Goal: Task Accomplishment & Management: Use online tool/utility

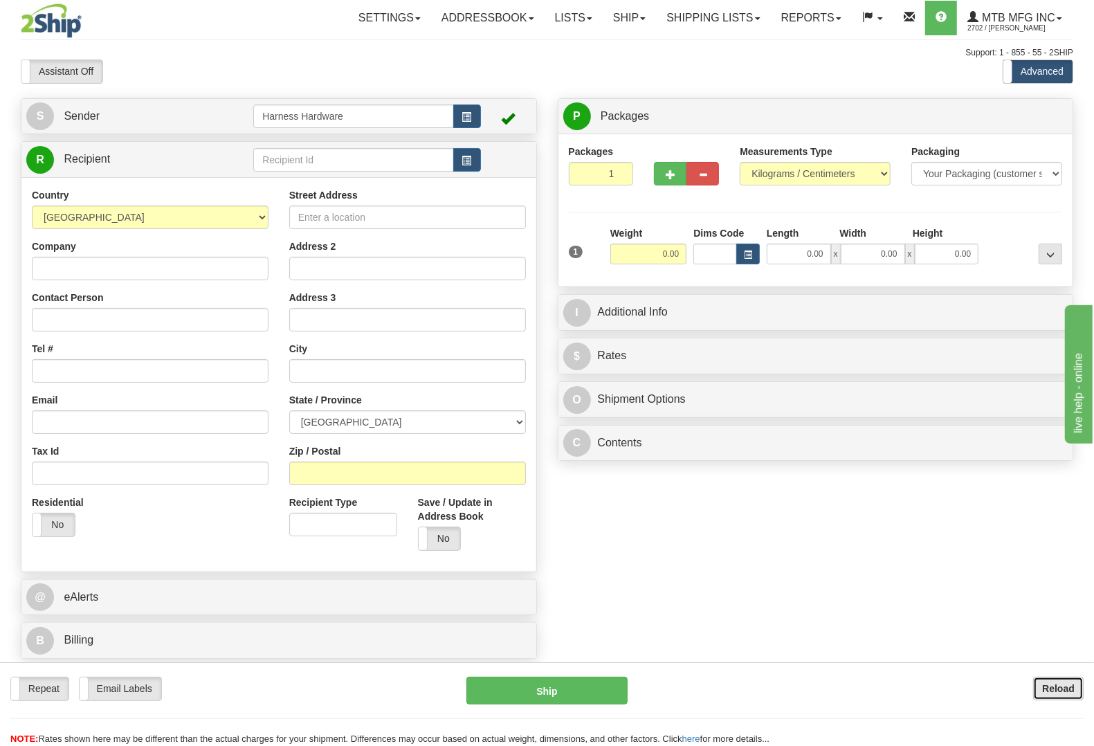
click at [1064, 689] on b "Reload" at bounding box center [1058, 688] width 33 height 11
click at [298, 159] on input "text" at bounding box center [353, 160] width 200 height 24
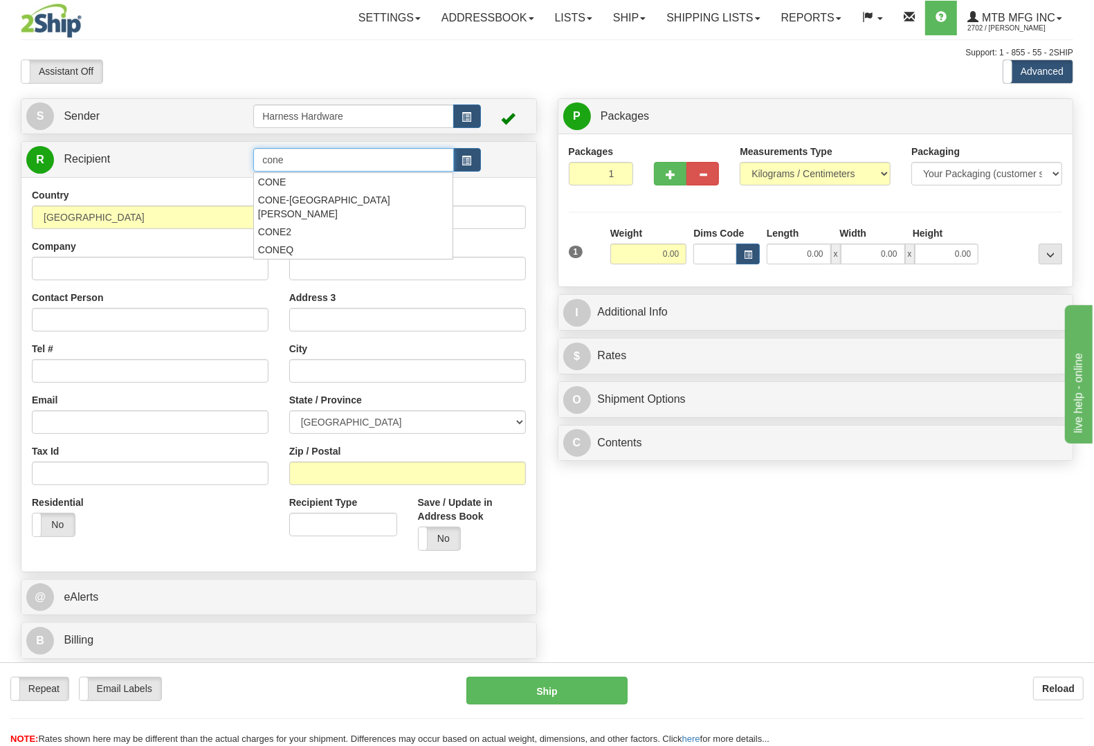
type input "cone"
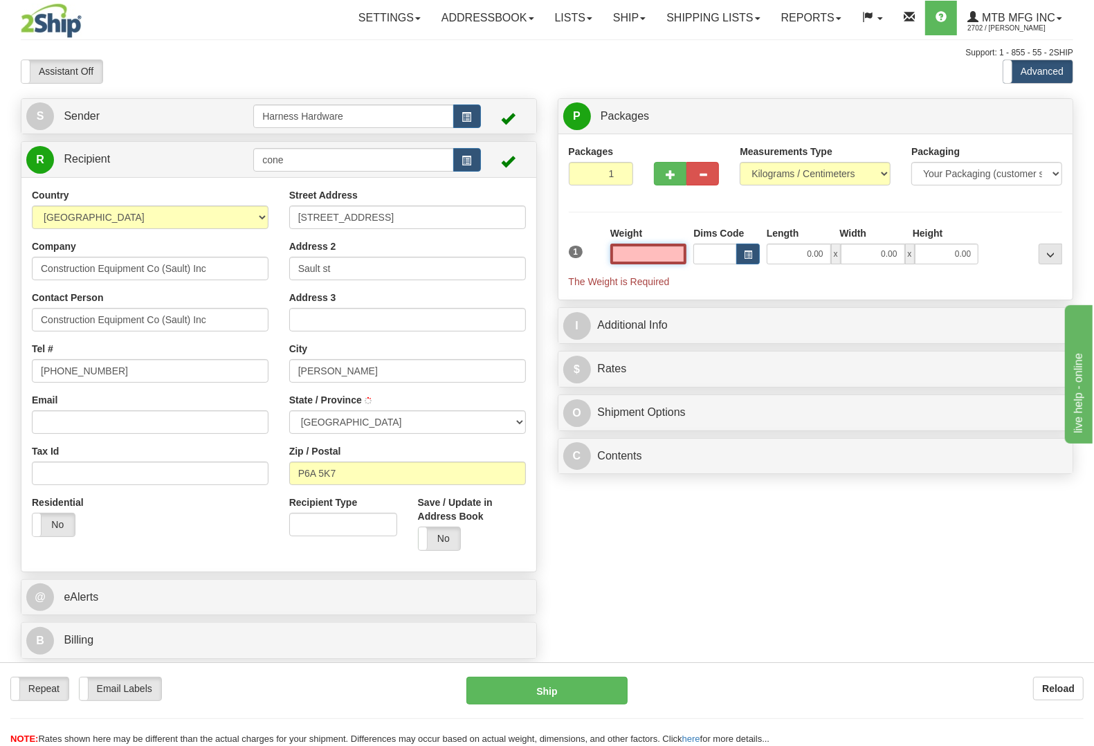
type input "AWERES TWP"
type input "0.00"
click at [298, 159] on input "cone" at bounding box center [353, 160] width 200 height 24
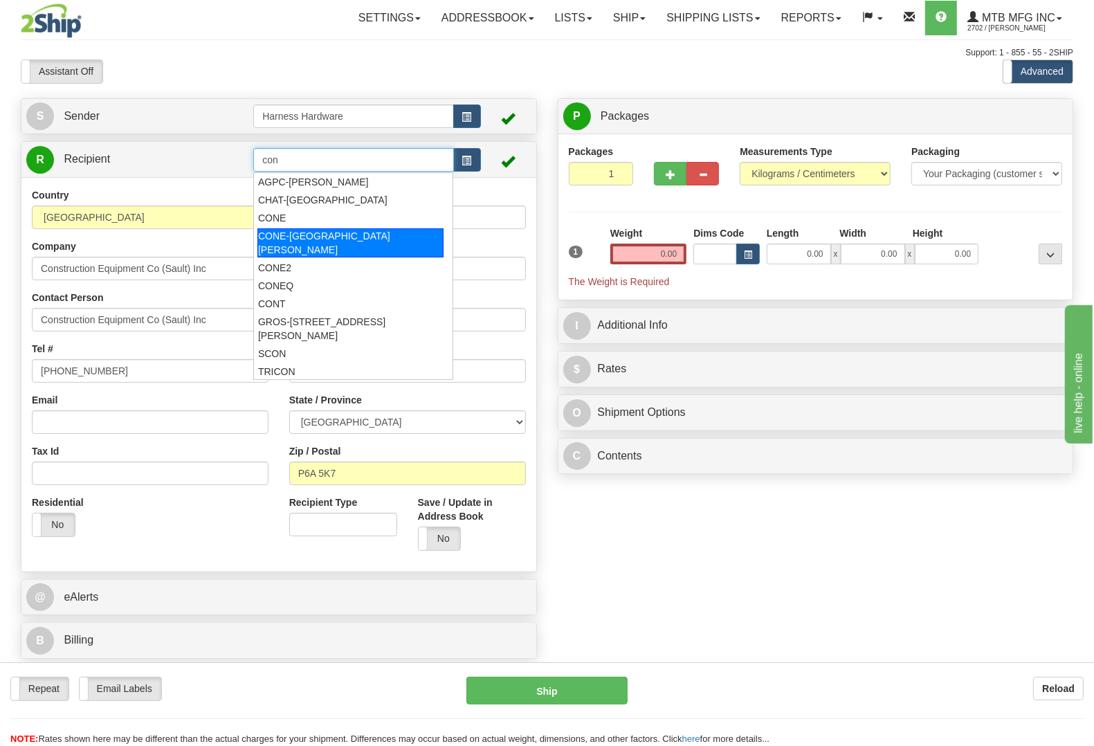
click at [339, 239] on div "CONE-SAULT ST MARIE" at bounding box center [350, 242] width 186 height 29
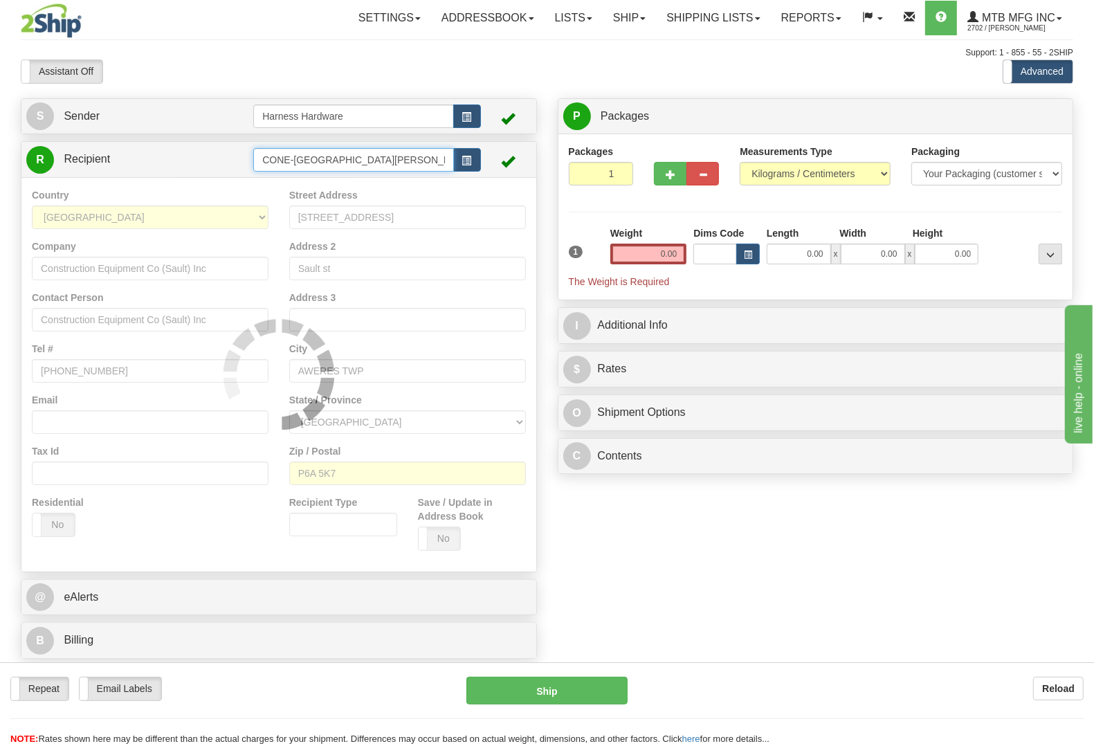
type input "CONE-SAULT ST MARIE"
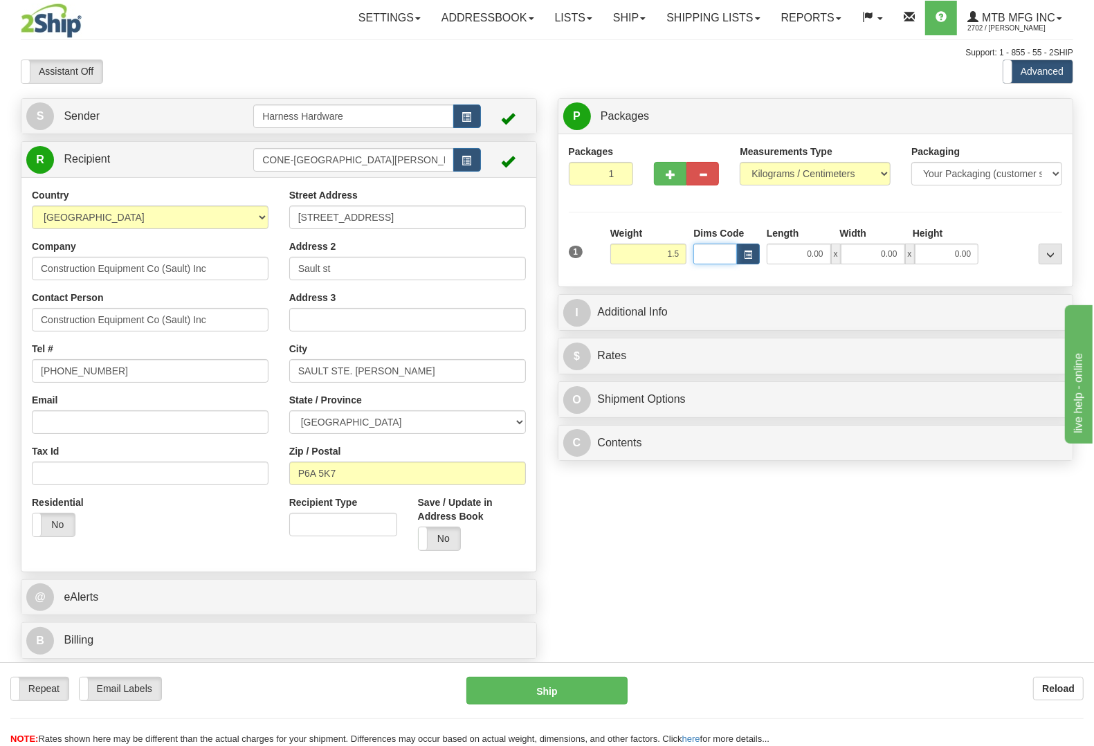
type input "1.50"
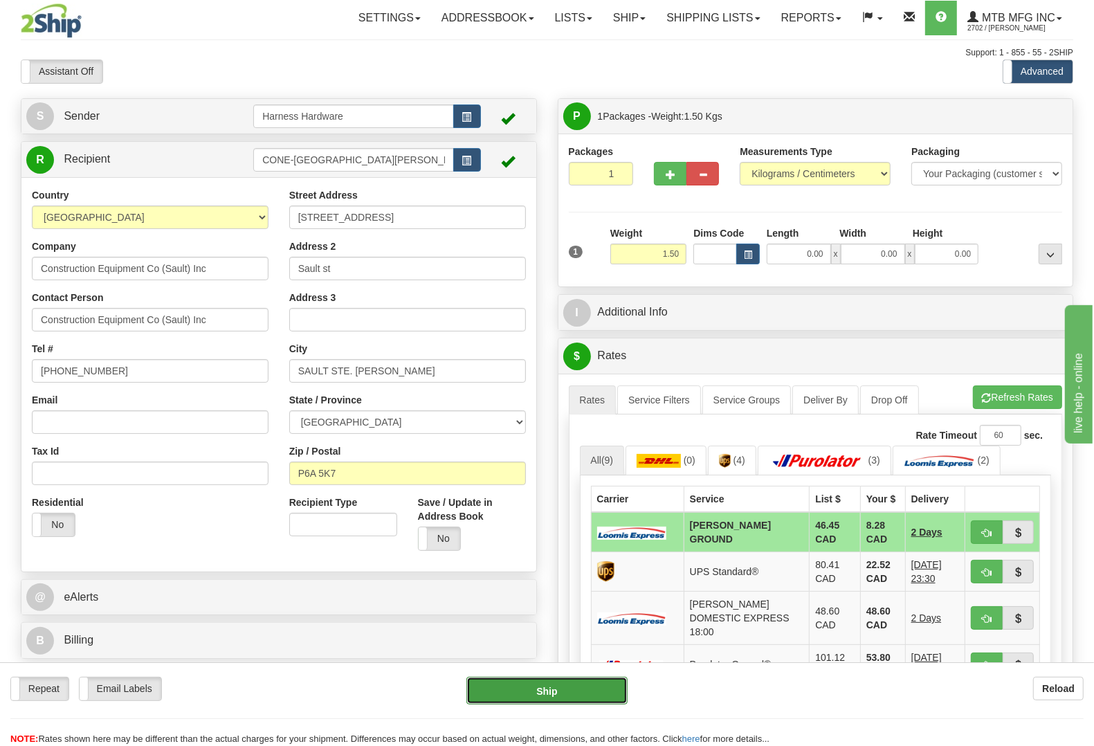
click at [531, 685] on button "Ship" at bounding box center [546, 691] width 161 height 28
type input "DD"
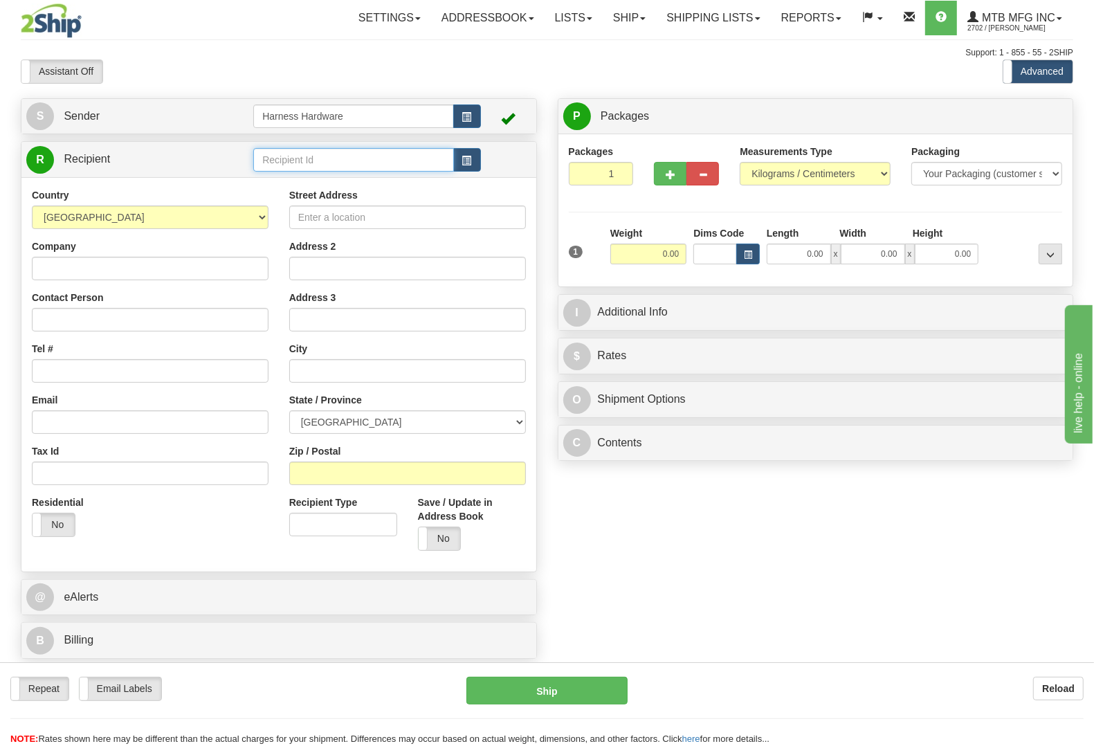
click at [365, 167] on input "text" at bounding box center [353, 160] width 200 height 24
type input "THOJ"
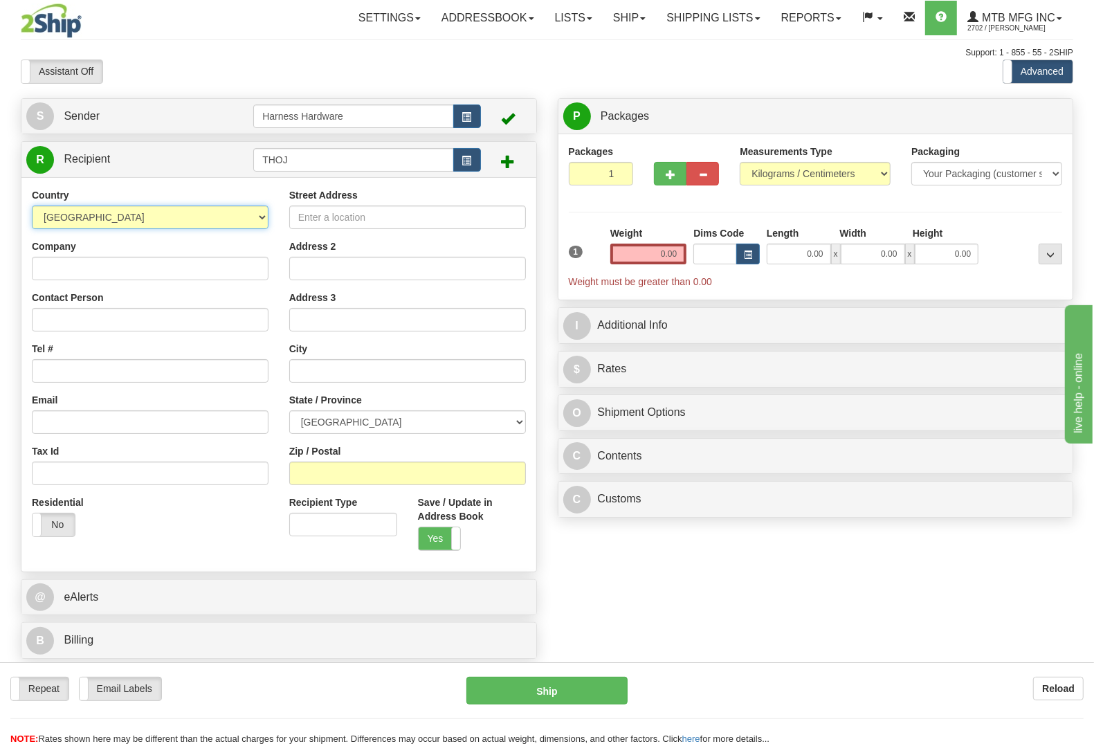
select select "US"
click at [119, 274] on input "Company" at bounding box center [150, 269] width 237 height 24
paste input "THOMAS JOHNSTON"
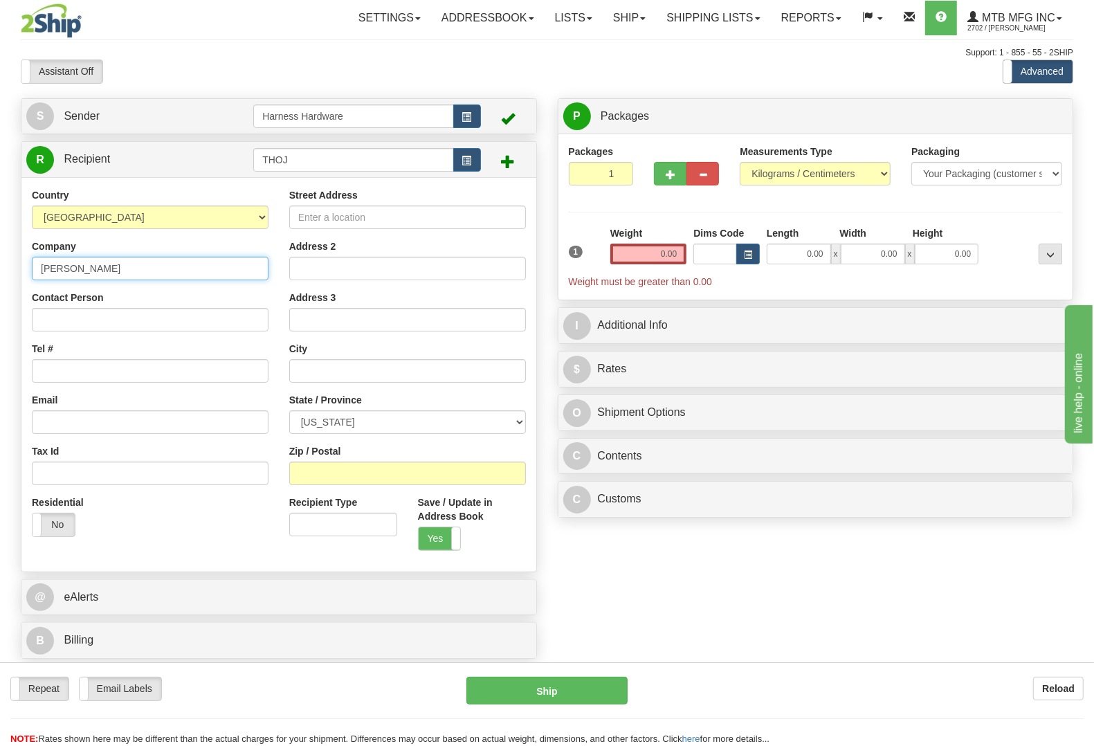
type input "THOMAS JOHNSTON"
paste input "THOMAS JOHNSTON"
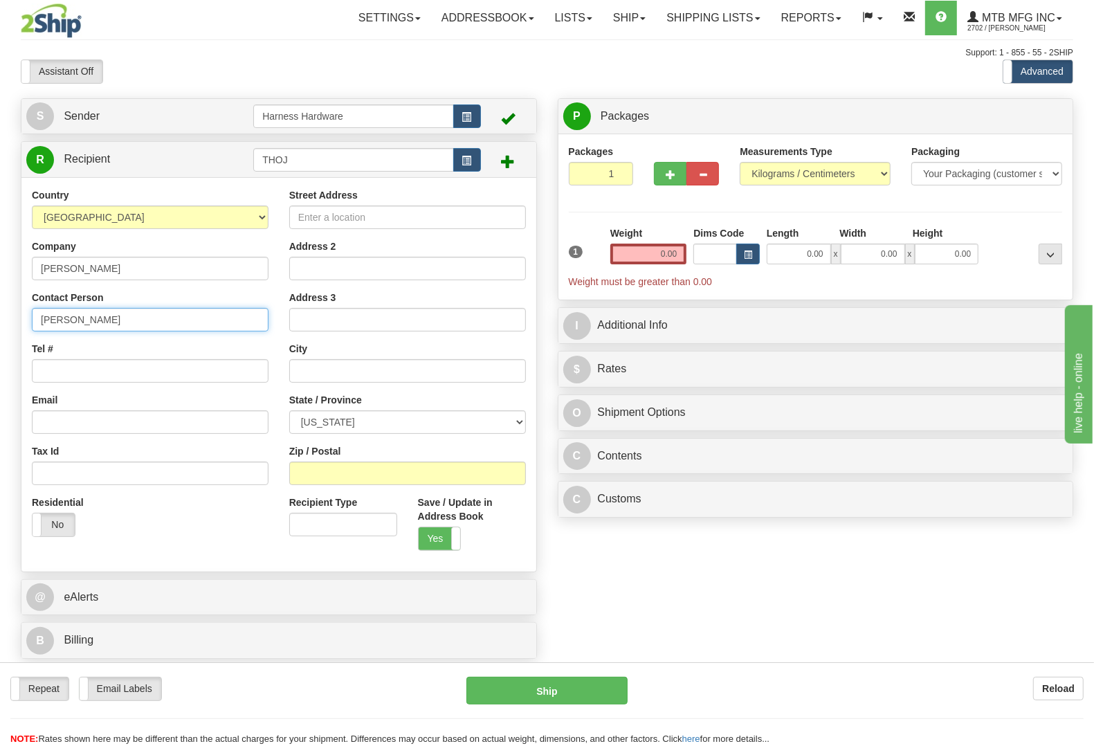
type input "THOMAS JOHNSTON"
click at [78, 365] on input "Tel #" at bounding box center [150, 371] width 237 height 24
paste input "(315) 717 5580"
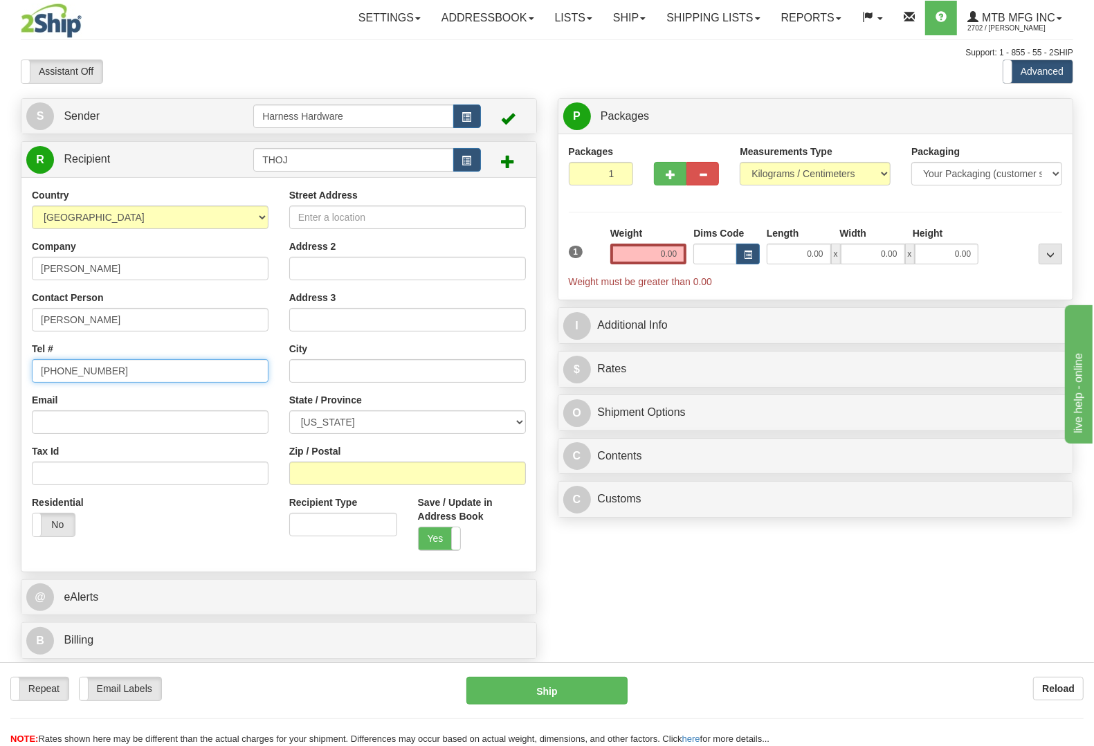
type input "(315) 717 5580"
click at [399, 224] on input "Street Address" at bounding box center [407, 218] width 237 height 24
paste input "7760 State Rte. 28"
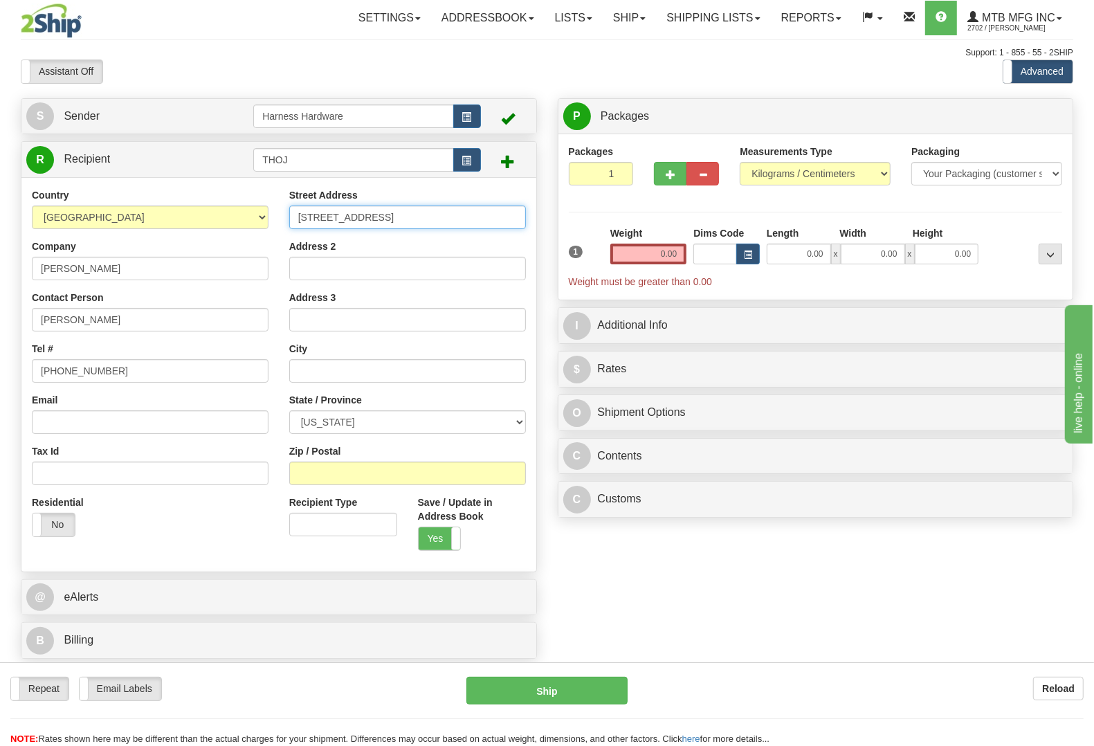
type input "7760 State Rte. 28"
click at [329, 465] on input "Zip / Postal" at bounding box center [407, 474] width 237 height 24
paste input "13439"
type input "13439"
type input "RICHFIELD SPRINGS"
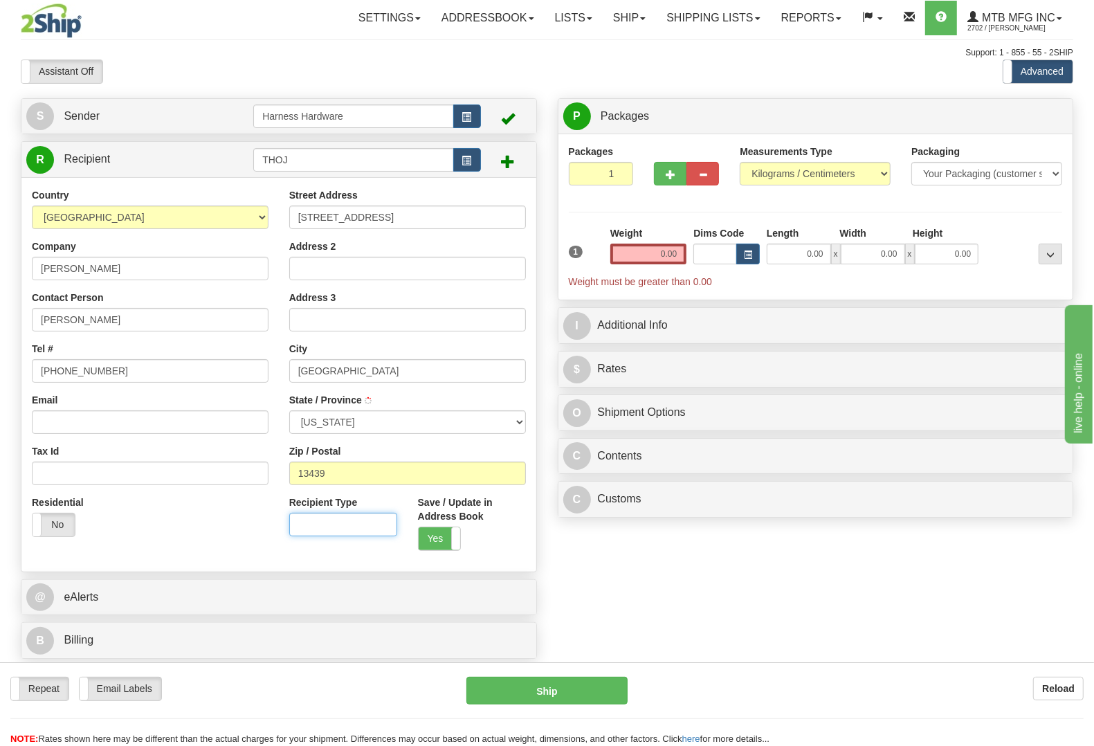
select select "NY"
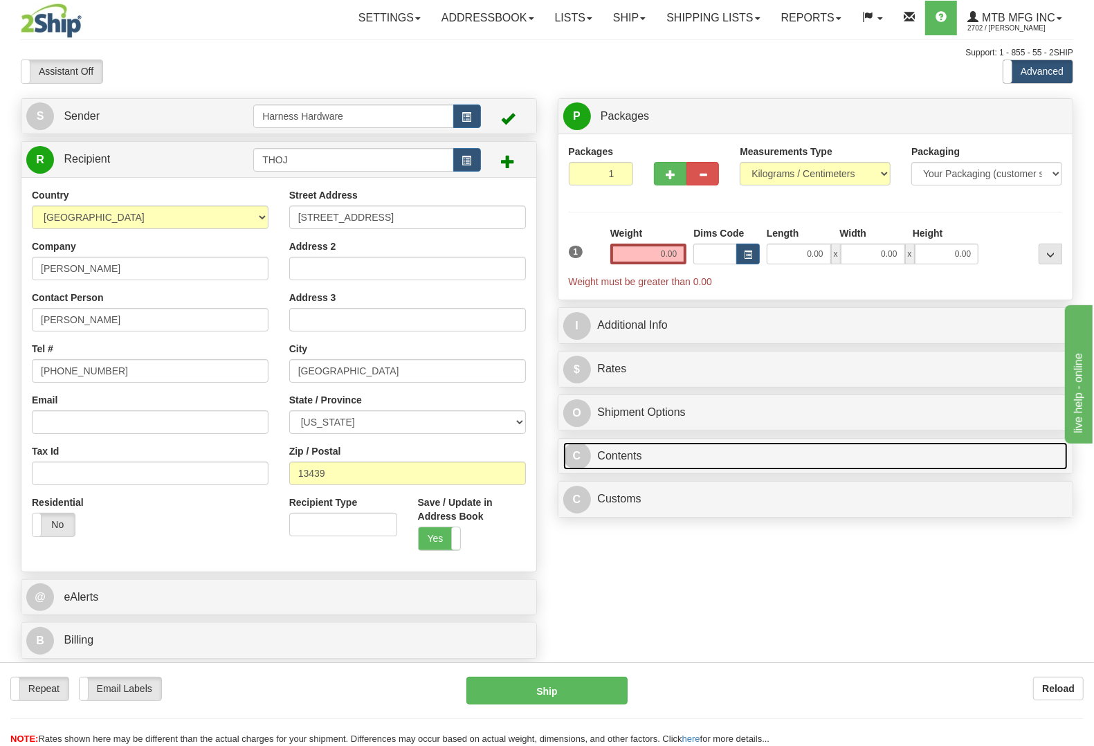
click at [683, 462] on link "C Contents" at bounding box center [815, 456] width 505 height 28
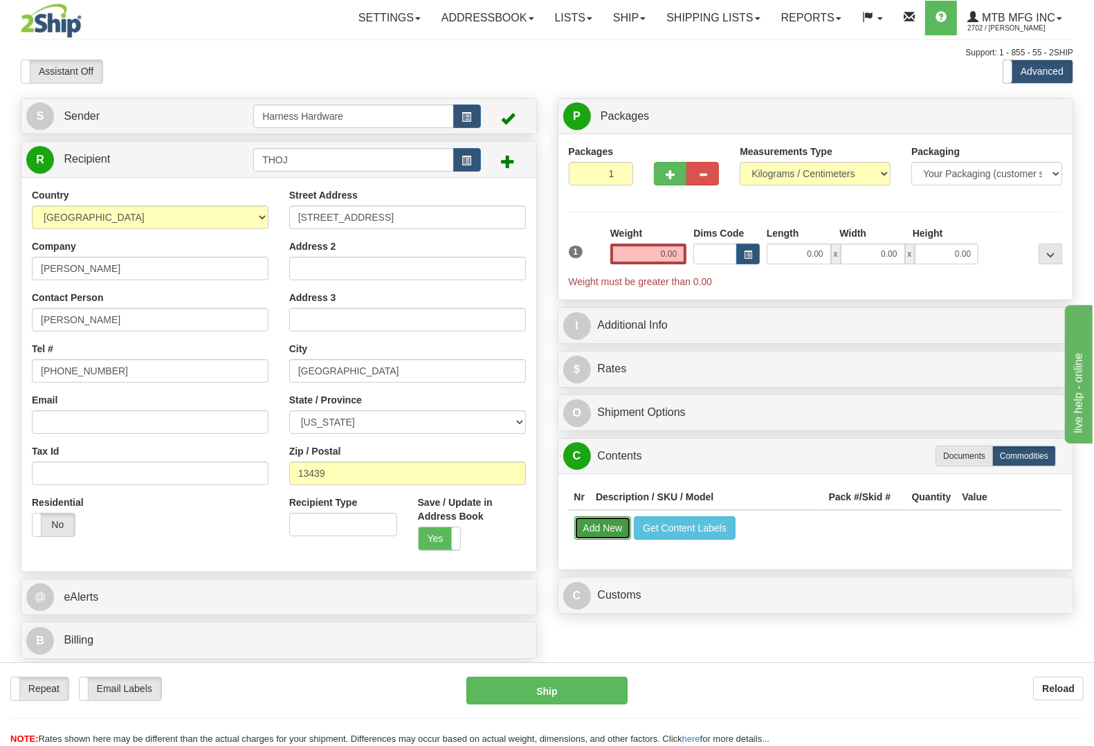
click at [609, 531] on button "Add New" at bounding box center [602, 528] width 57 height 24
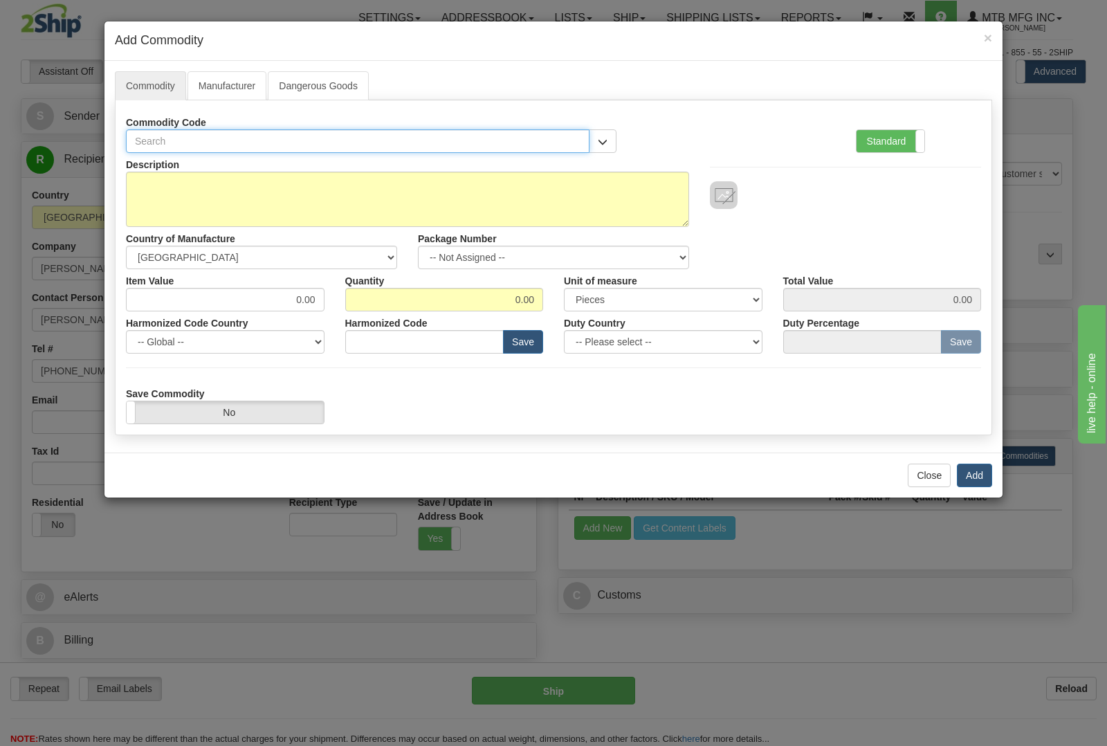
click at [374, 140] on input "text" at bounding box center [358, 141] width 464 height 24
type input "4"
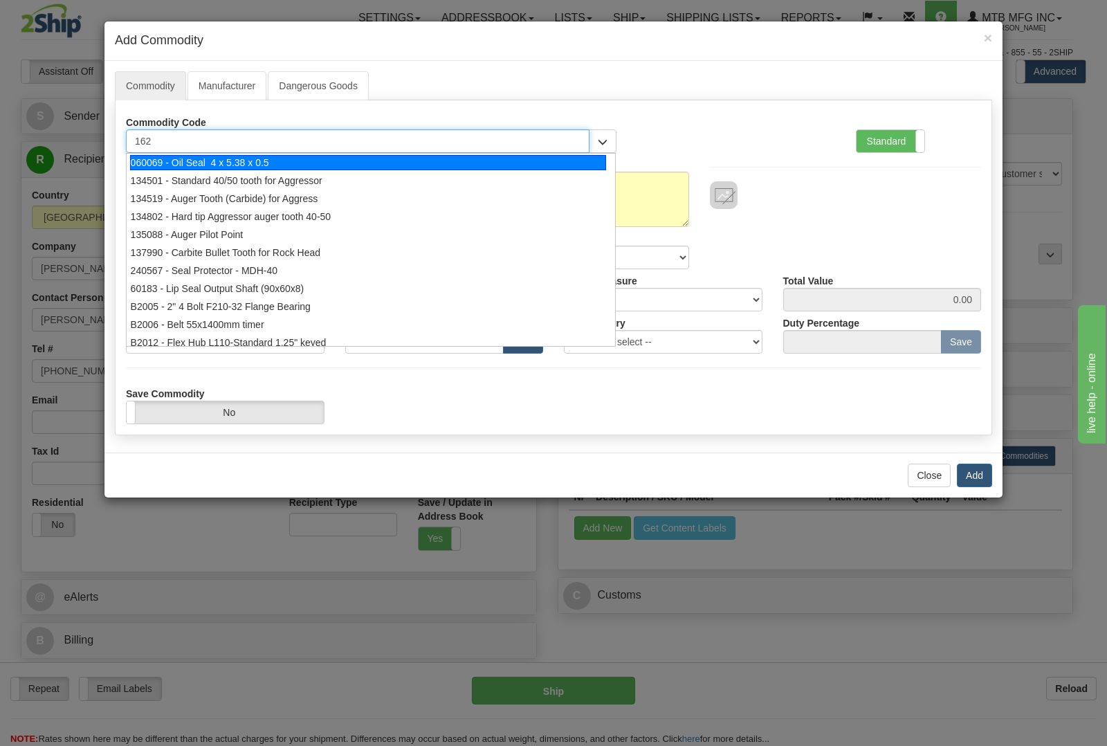
type input "1625"
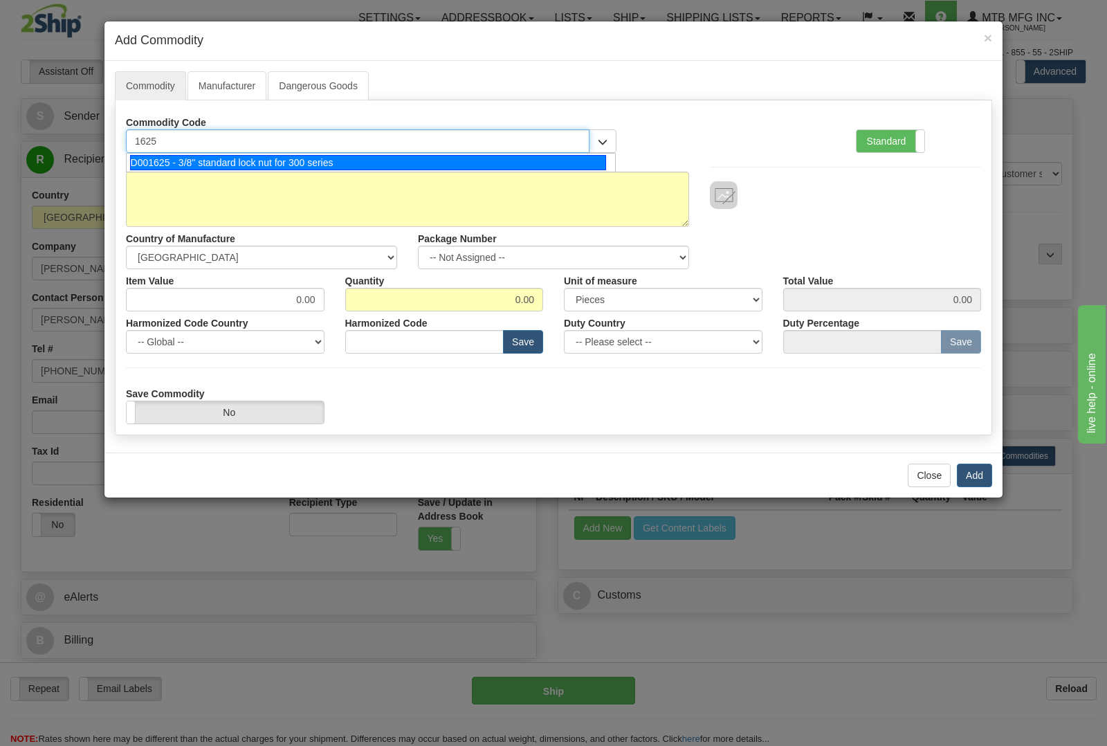
click at [361, 158] on div "D001625 - 3/8" standard lock nut for 300 series" at bounding box center [368, 162] width 477 height 15
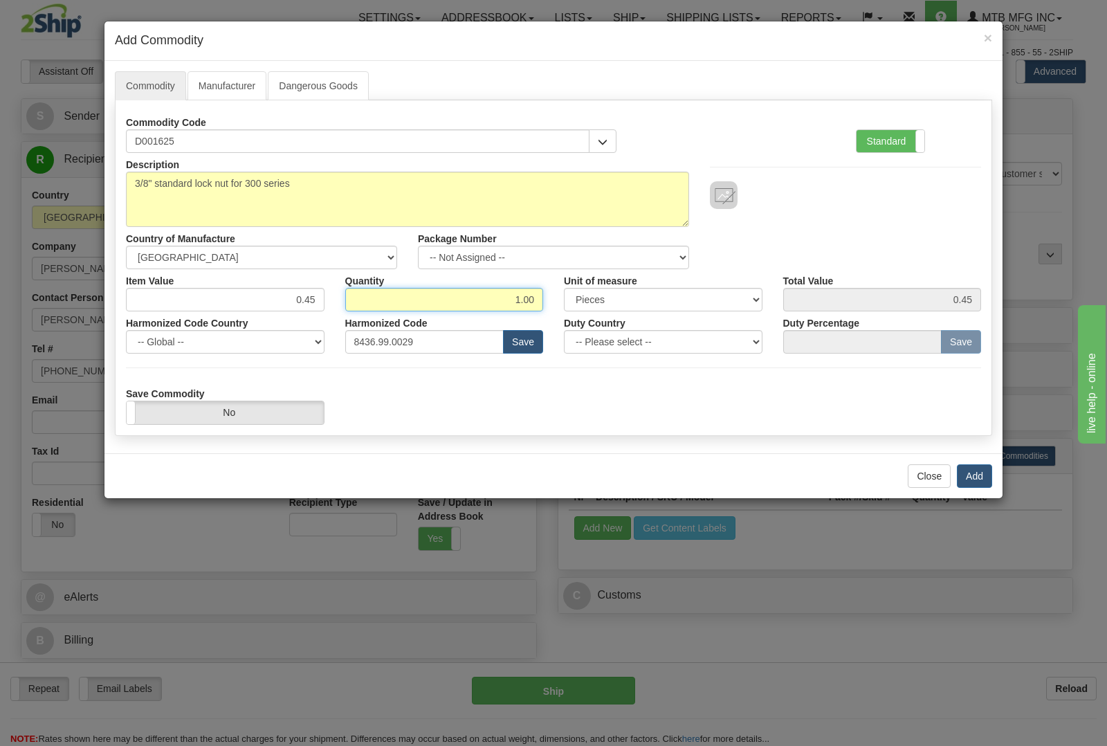
drag, startPoint x: 506, startPoint y: 302, endPoint x: 679, endPoint y: 275, distance: 175.0
click at [679, 275] on div "Item Value 0.45 Quantity 1.00 Unit of measure 3 Thousand Square Inches Adjustme…" at bounding box center [554, 290] width 876 height 42
type input "5"
type input "4"
type input "1.80"
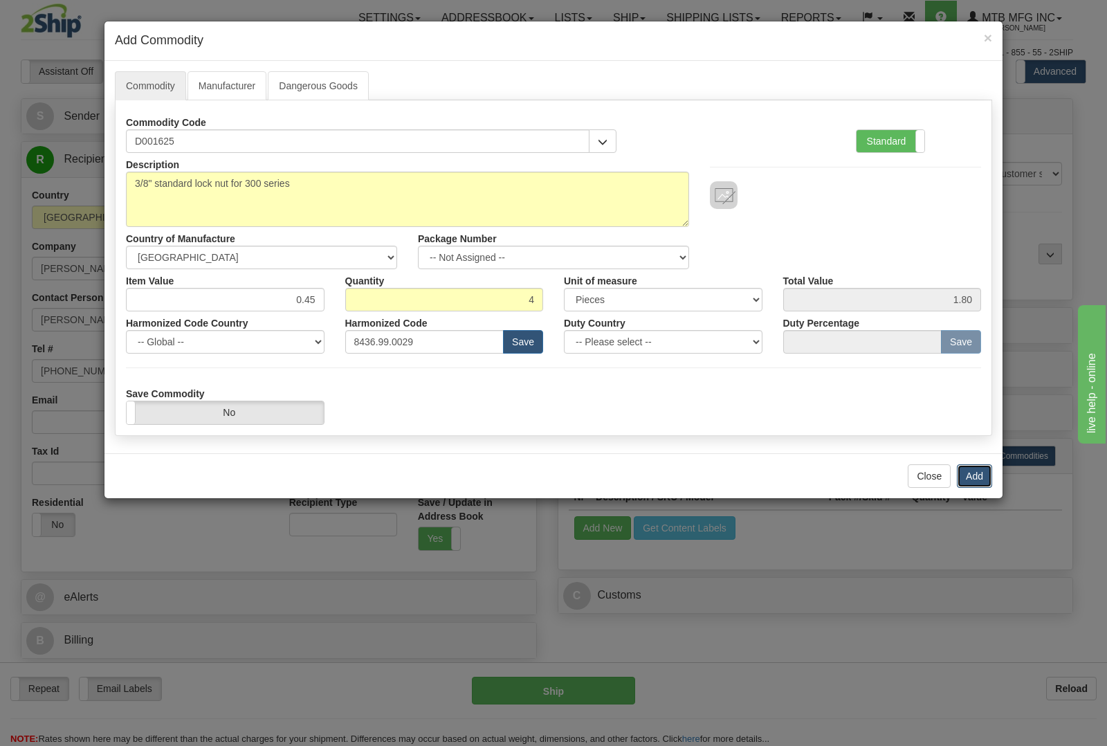
click at [974, 478] on button "Add" at bounding box center [974, 476] width 35 height 24
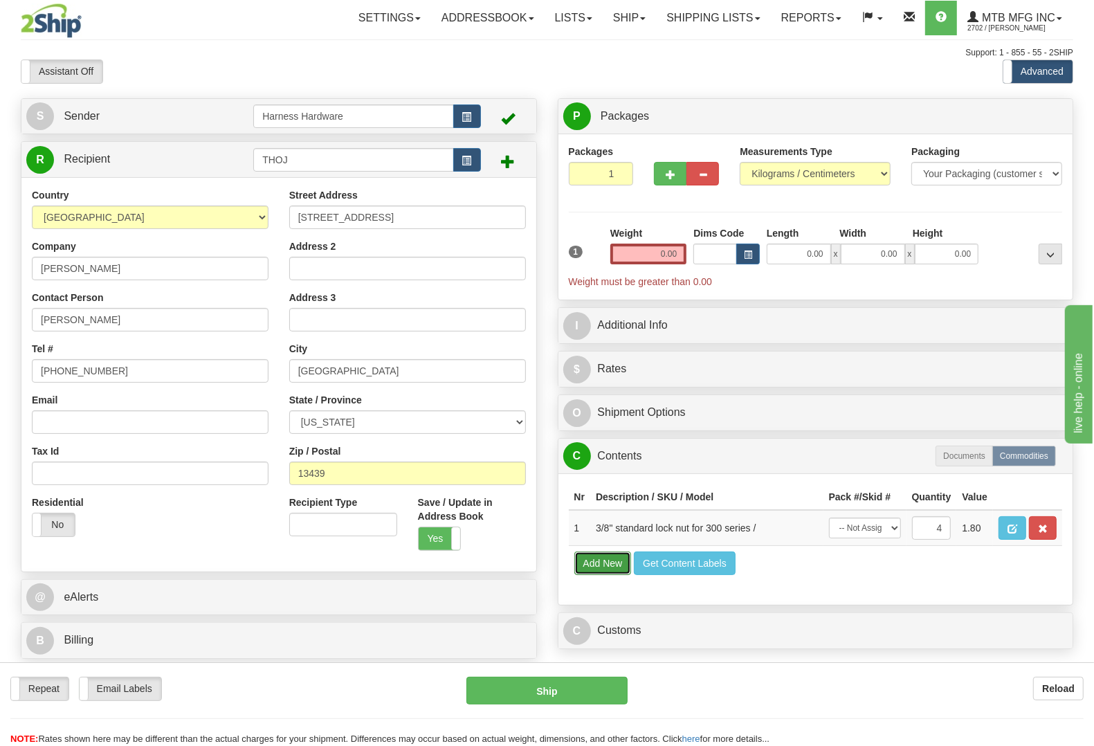
click at [607, 575] on button "Add New" at bounding box center [602, 564] width 57 height 24
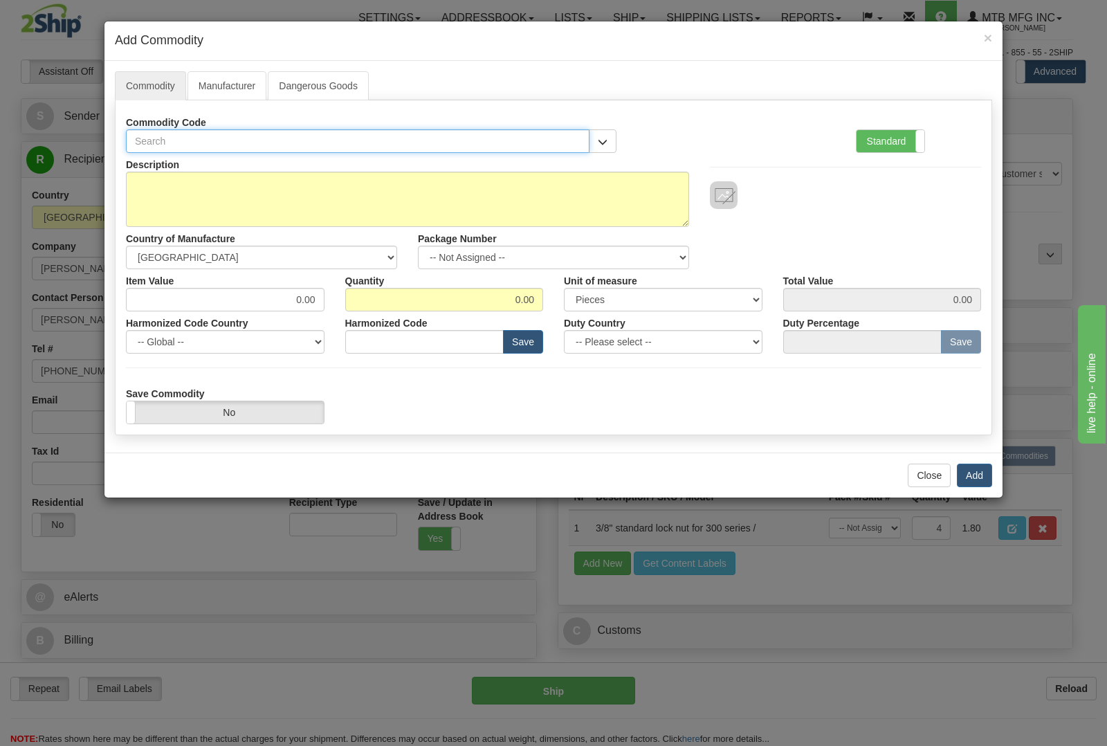
click at [291, 139] on input "text" at bounding box center [358, 141] width 464 height 24
type input "5084"
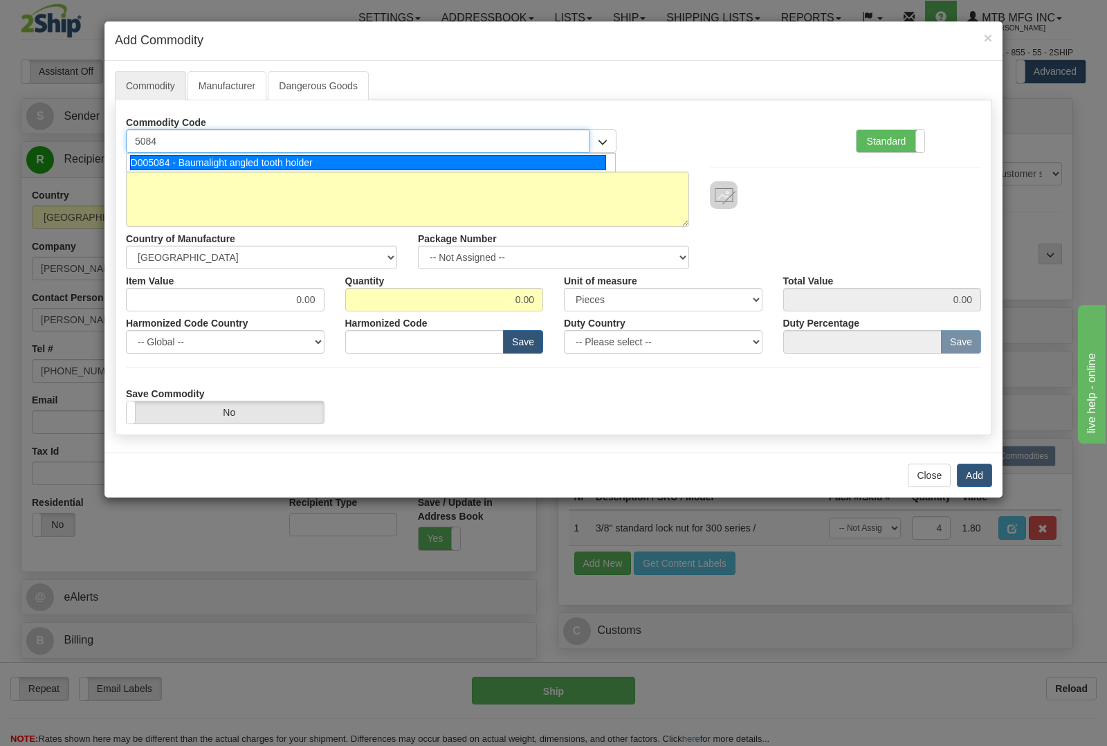
click at [309, 161] on div "D005084 - Baumalight angled tooth holder" at bounding box center [368, 162] width 477 height 15
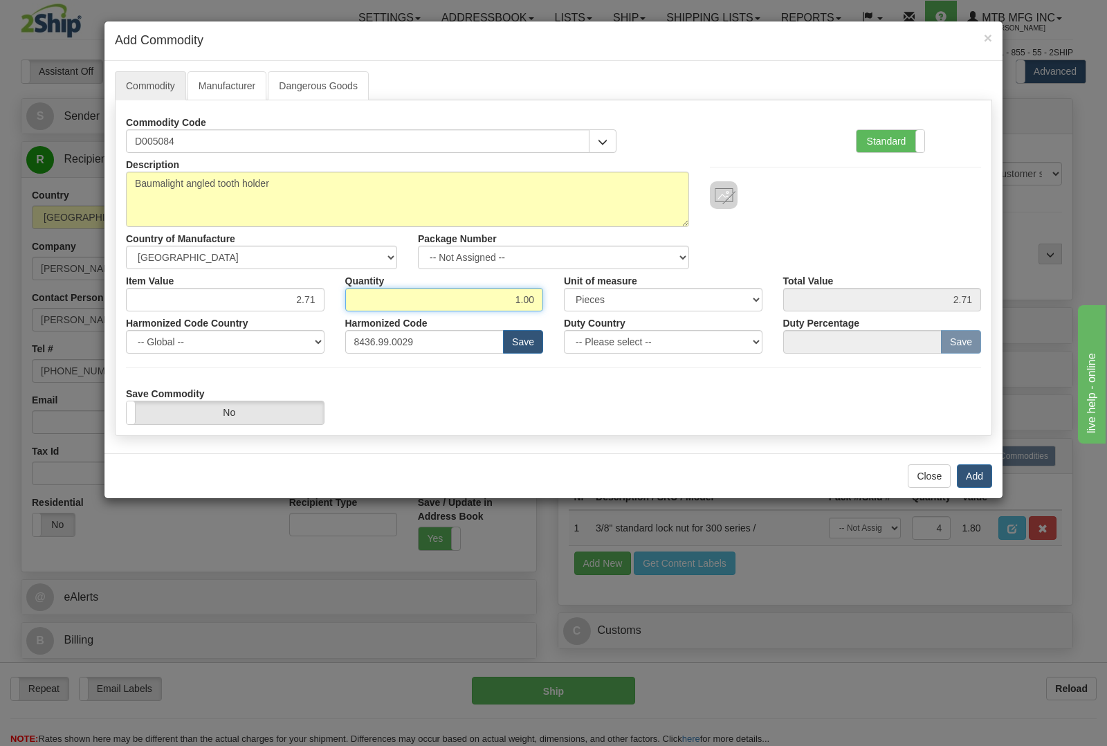
drag, startPoint x: 551, startPoint y: 293, endPoint x: 782, endPoint y: 291, distance: 231.2
click at [669, 271] on div "Item Value 2.71 Quantity 1.00 Unit of measure 3 Thousand Square Inches Adjustme…" at bounding box center [554, 290] width 876 height 42
type input "4"
type input "10.84"
click at [972, 475] on button "Add" at bounding box center [974, 476] width 35 height 24
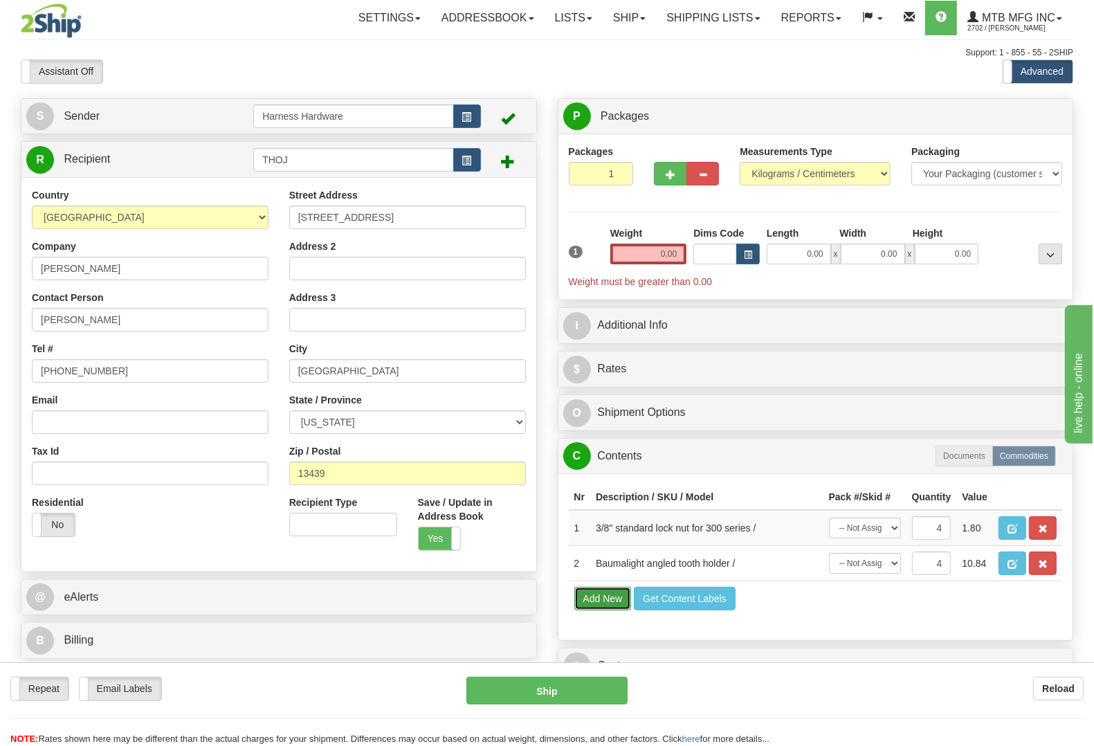
click at [593, 610] on button "Add New" at bounding box center [602, 599] width 57 height 24
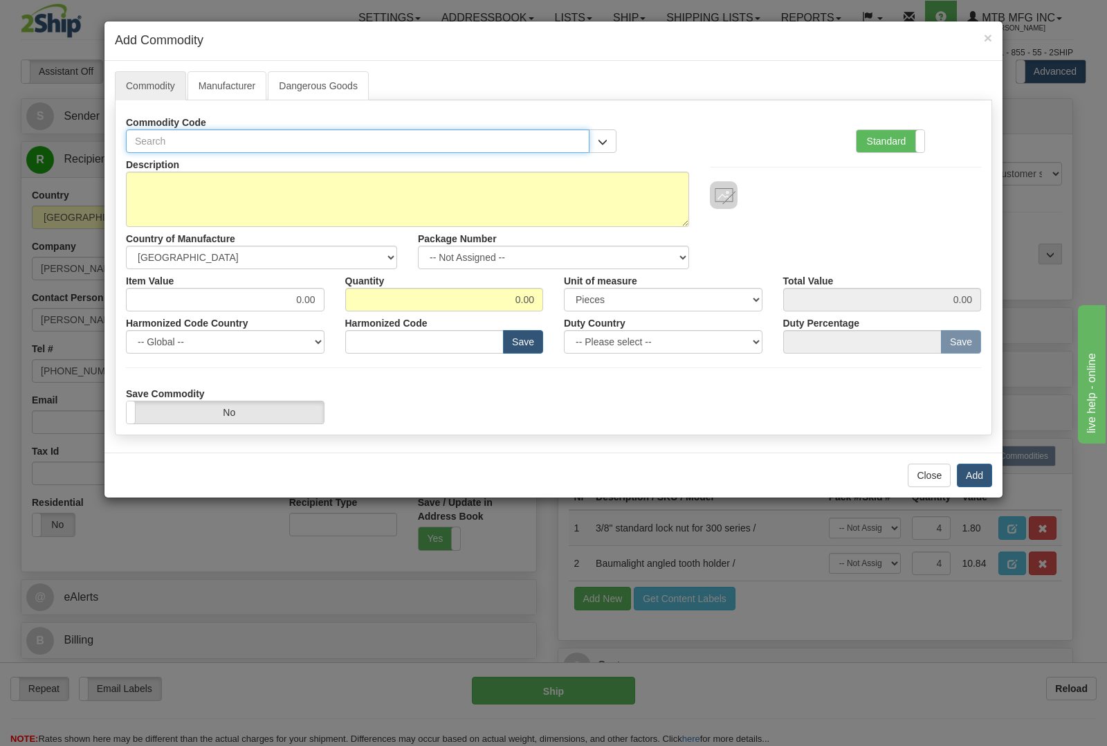
click at [265, 140] on input "text" at bounding box center [358, 141] width 464 height 24
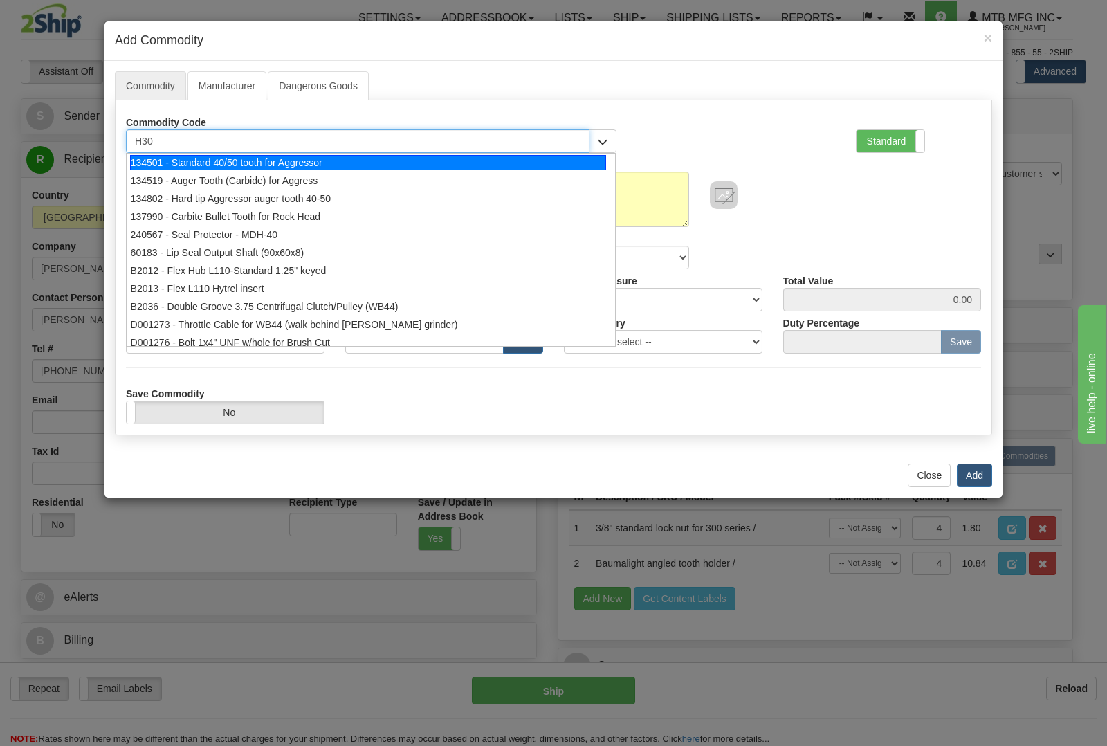
type input "H300"
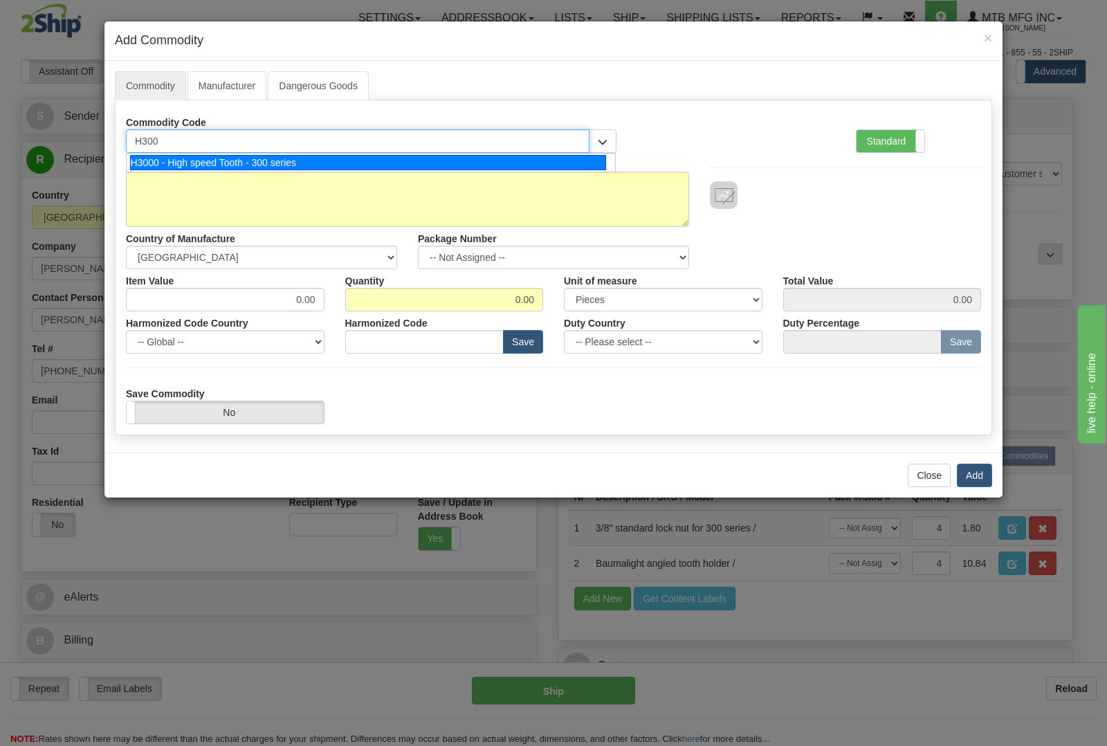
click at [293, 156] on div "H3000 - High speed Tooth - 300 series" at bounding box center [368, 162] width 477 height 15
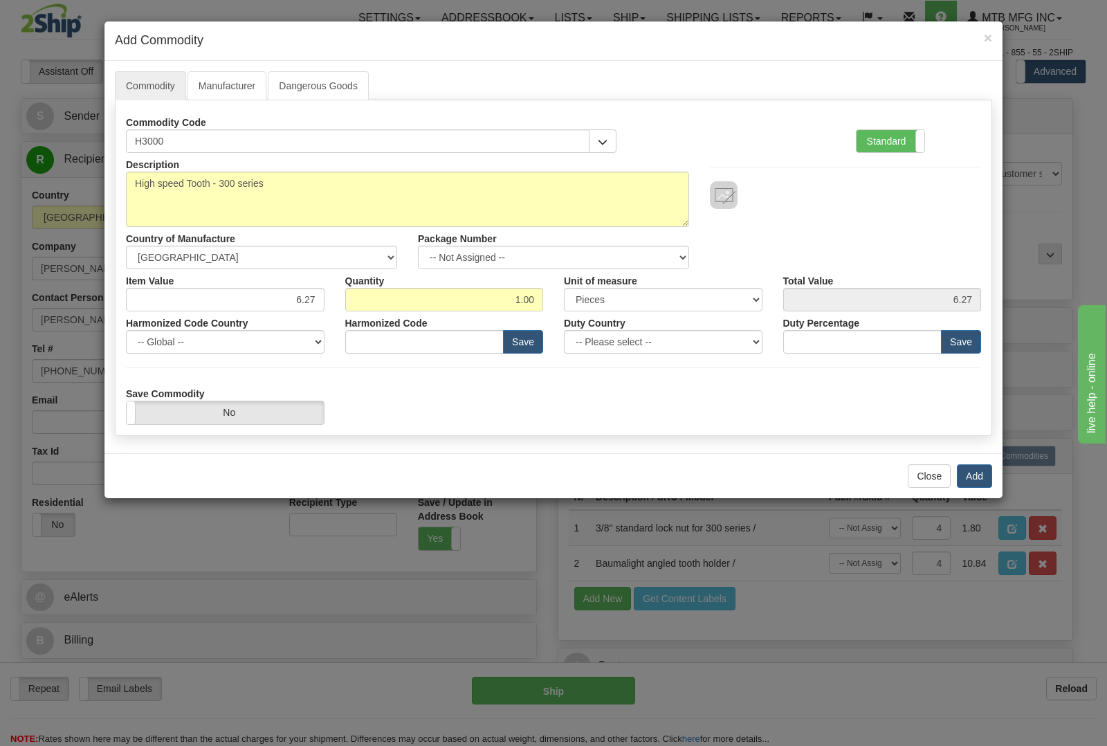
type input "8436.80.0090"
drag, startPoint x: 468, startPoint y: 305, endPoint x: 679, endPoint y: 305, distance: 211.1
click at [679, 305] on div "Item Value 6.27 Quantity 1.00 Unit of measure 3 Thousand Square Inches Adjustme…" at bounding box center [554, 290] width 876 height 42
type input "6"
type input "37.62"
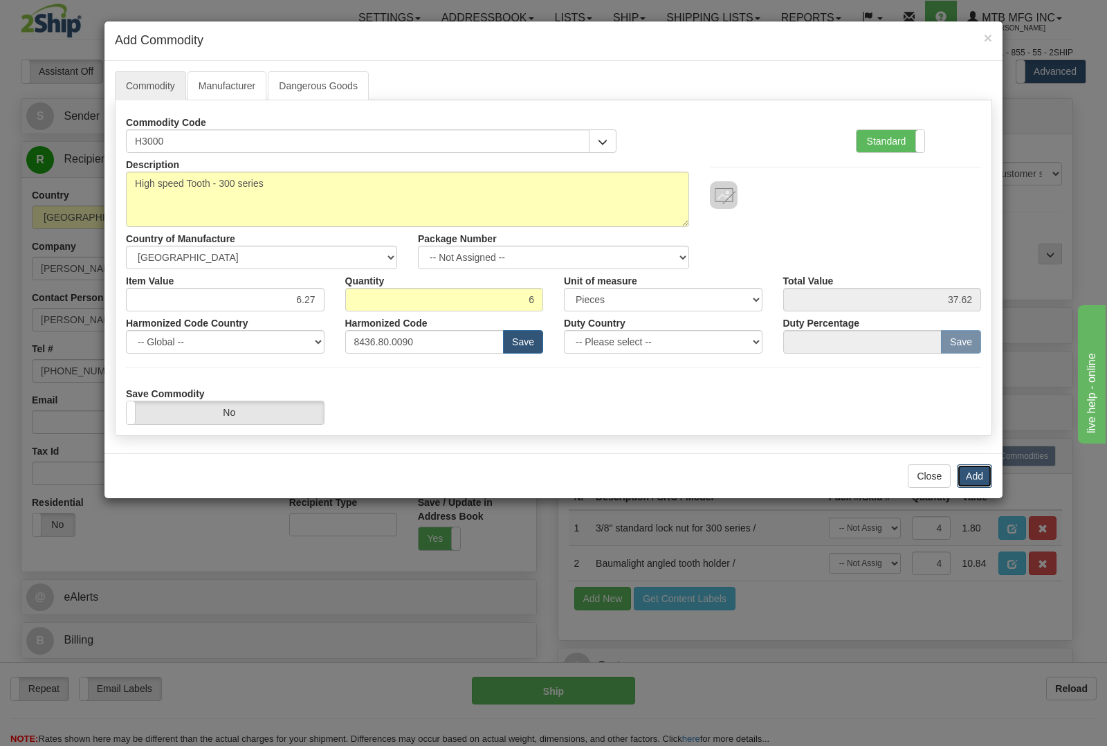
click at [981, 481] on button "Add" at bounding box center [974, 476] width 35 height 24
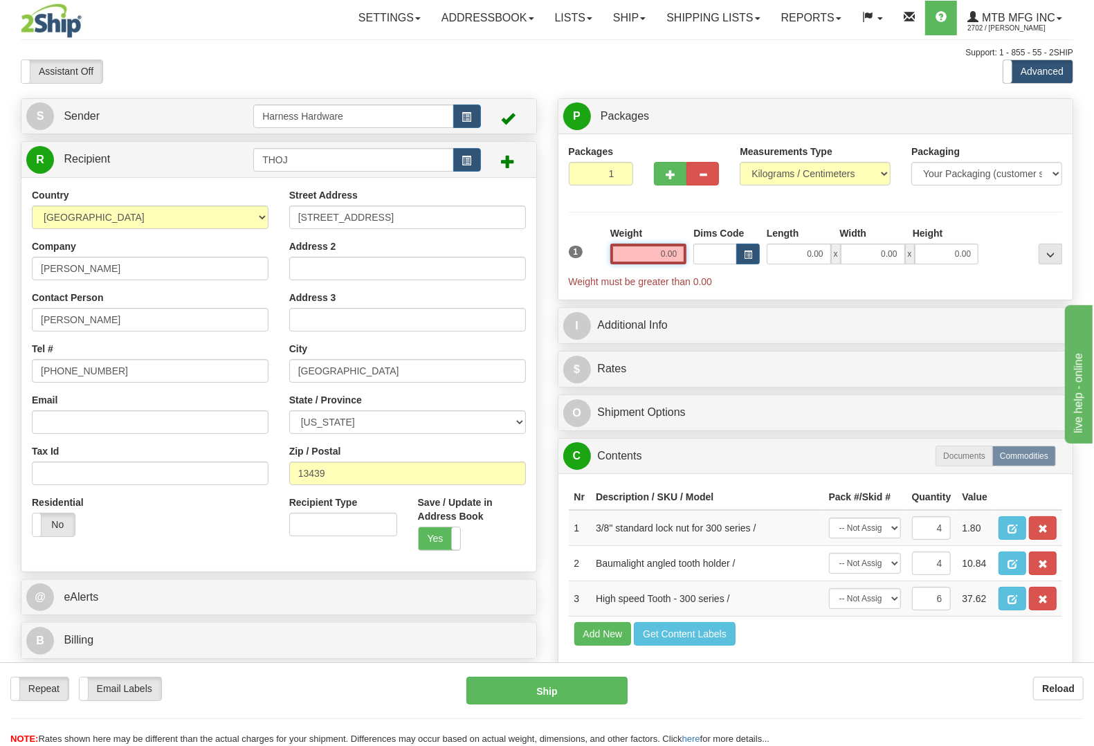
drag, startPoint x: 653, startPoint y: 257, endPoint x: 669, endPoint y: 249, distance: 18.3
click at [669, 249] on input "0.00" at bounding box center [648, 254] width 77 height 21
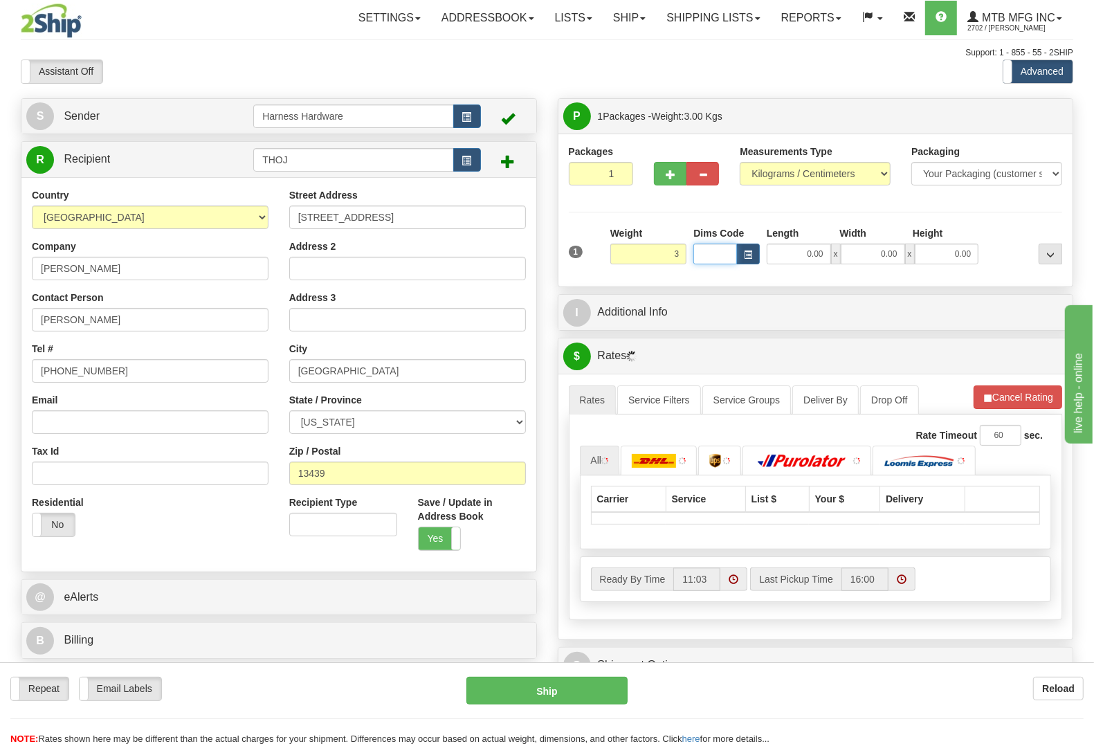
type input "3.00"
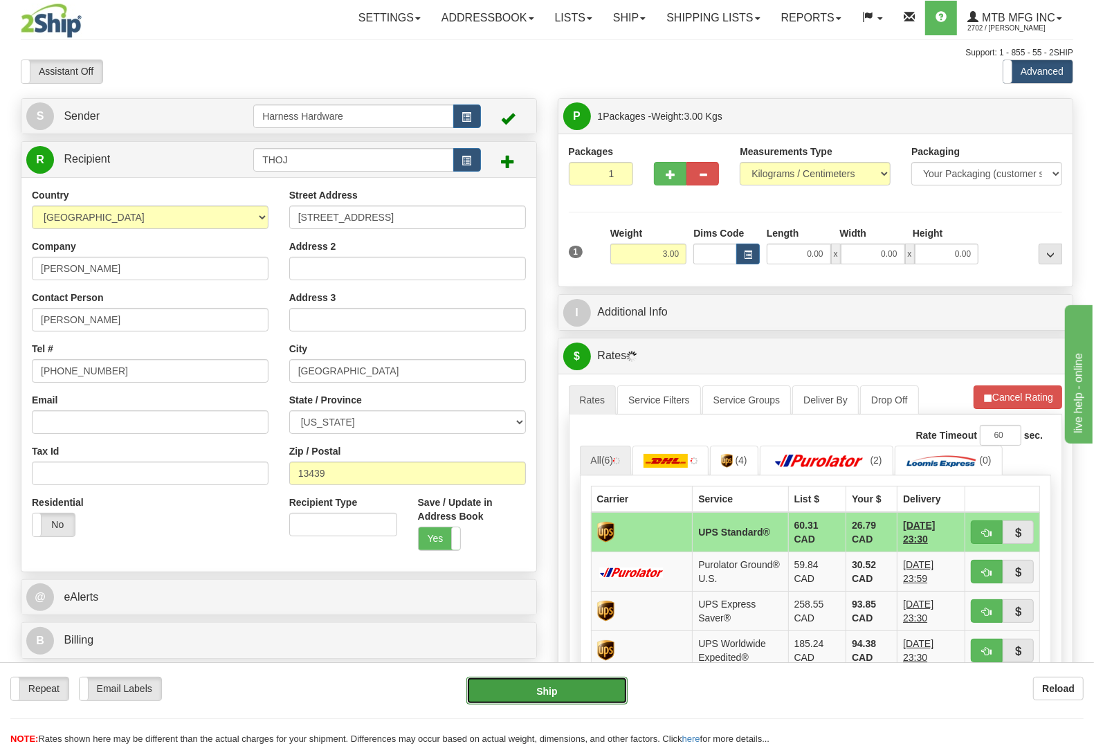
click at [561, 689] on button "Ship" at bounding box center [546, 691] width 161 height 28
type input "11"
